Goal: Check status

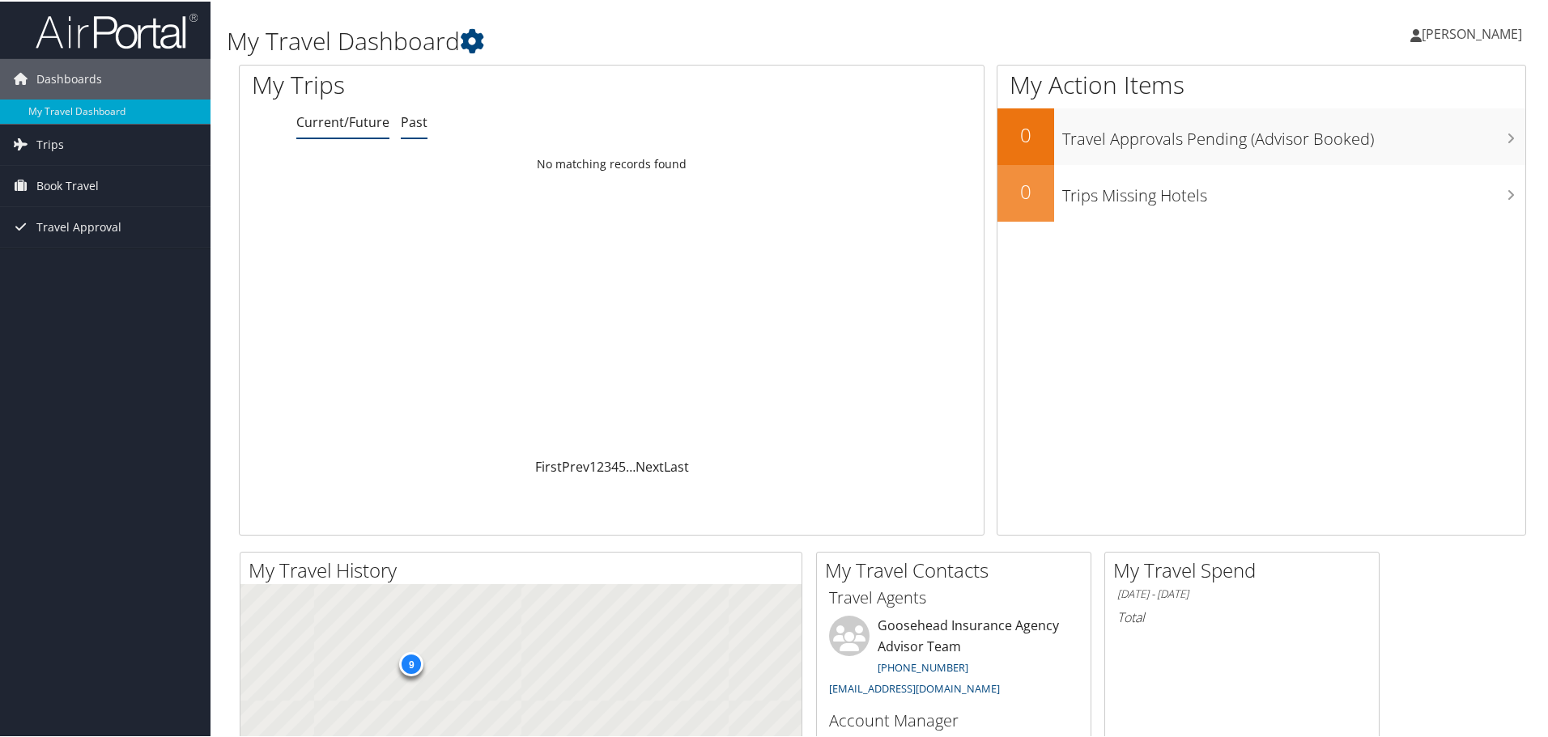
click at [413, 123] on link "Past" at bounding box center [414, 121] width 27 height 18
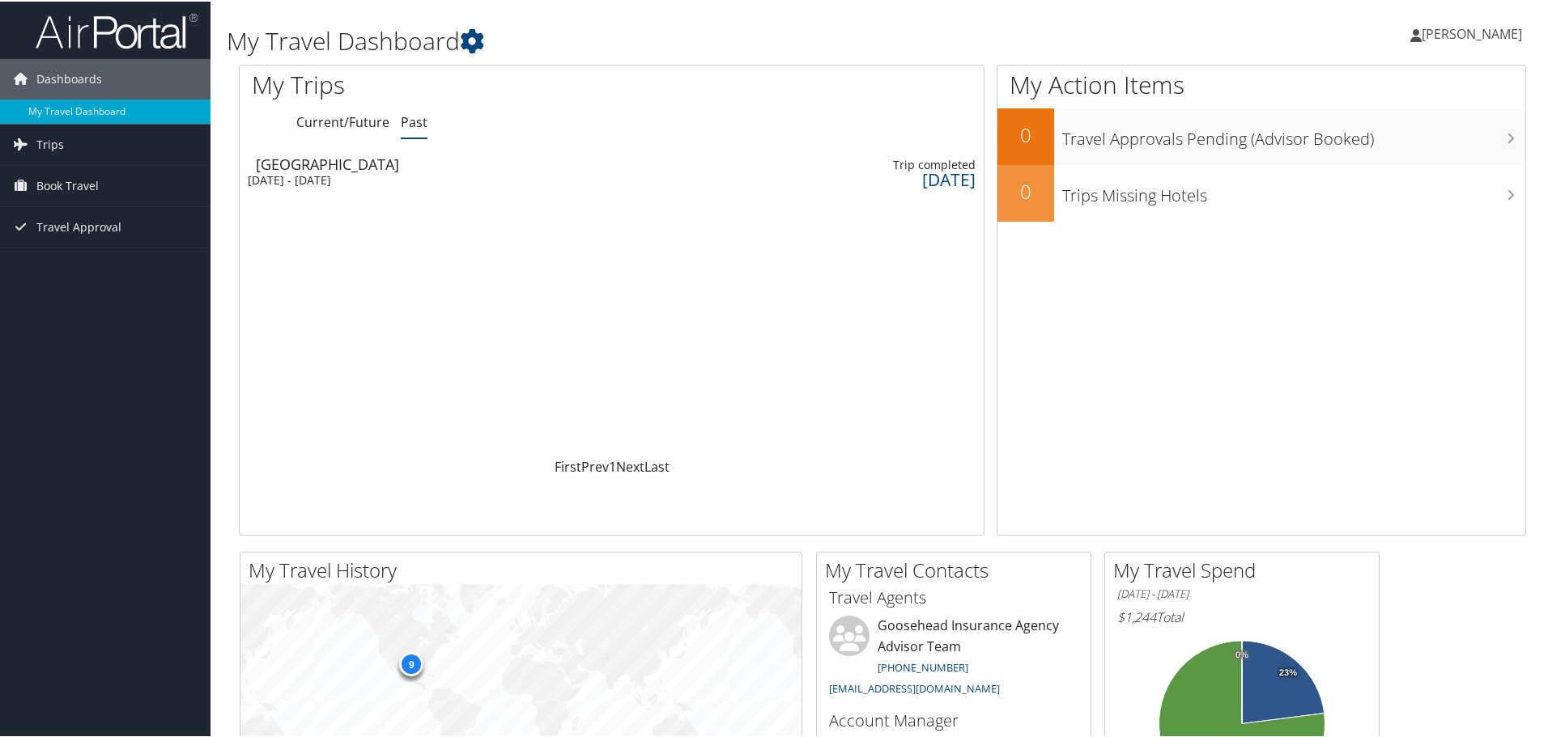
click at [420, 174] on div "Tue 30 Sep 2025 - Fri 3 Oct 2025" at bounding box center [334, 179] width 172 height 15
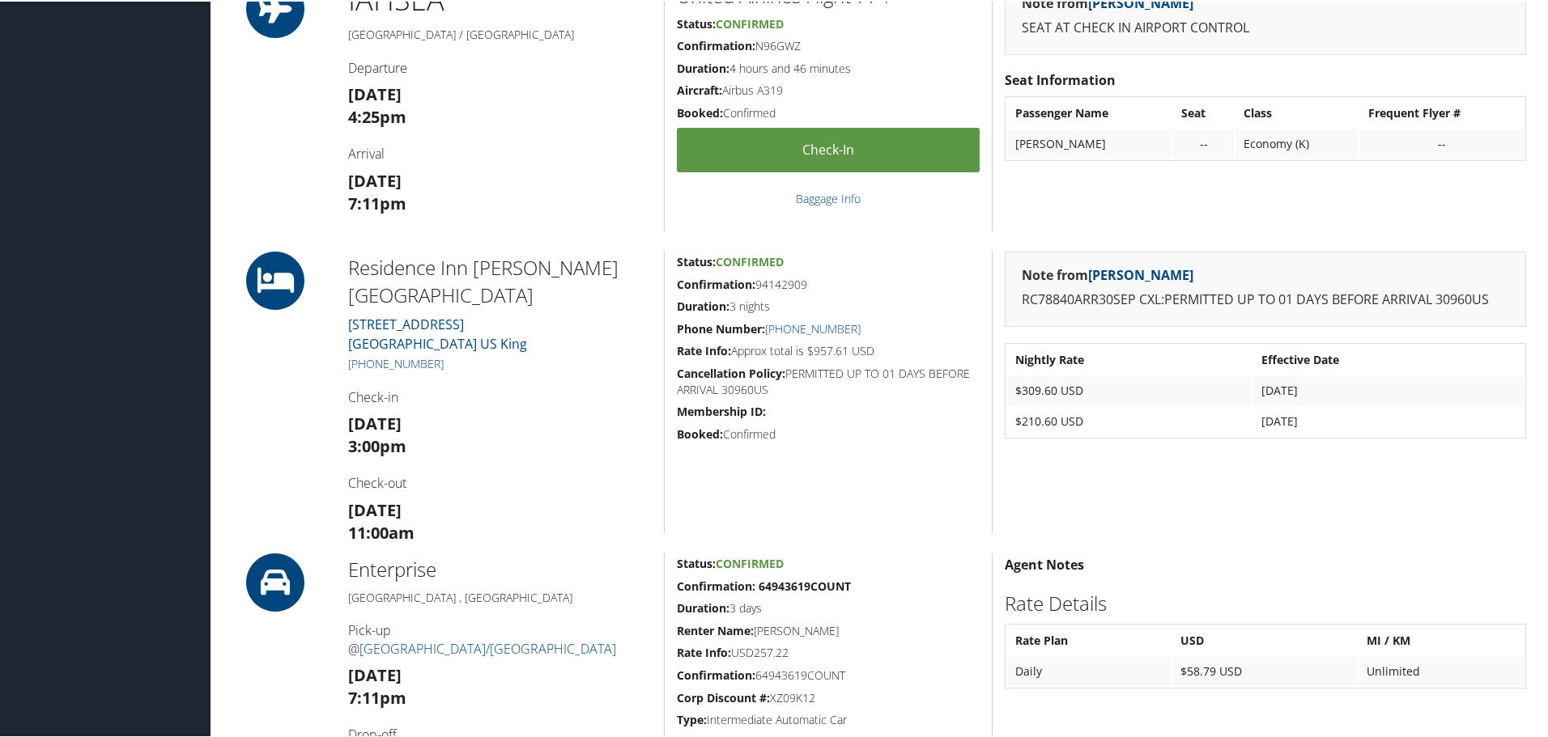
scroll to position [567, 0]
